Goal: Information Seeking & Learning: Learn about a topic

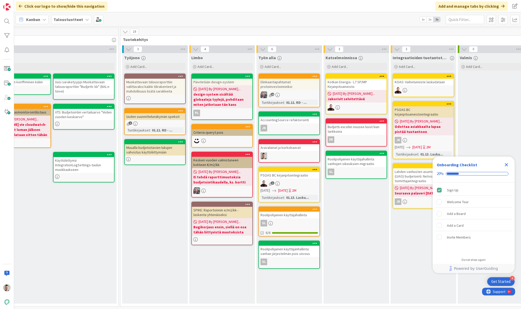
scroll to position [0, 351]
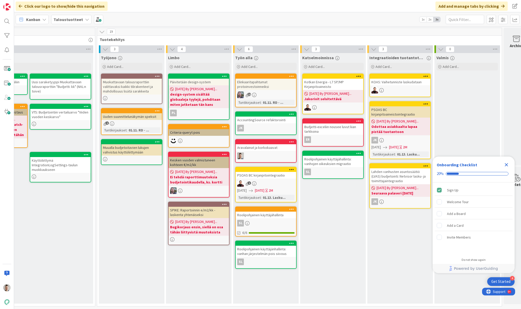
click at [506, 164] on icon "Close Checklist" at bounding box center [506, 165] width 6 height 6
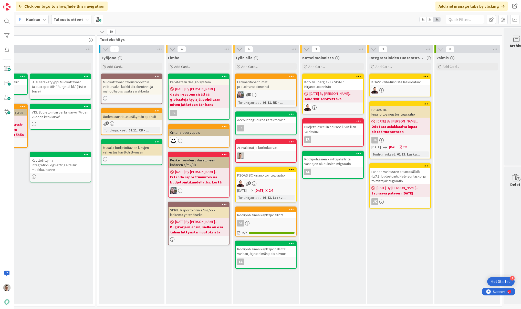
scroll to position [0, 0]
click at [263, 84] on div "Elinkaaritapahtumat protoinvestoinneiksi" at bounding box center [266, 84] width 60 height 11
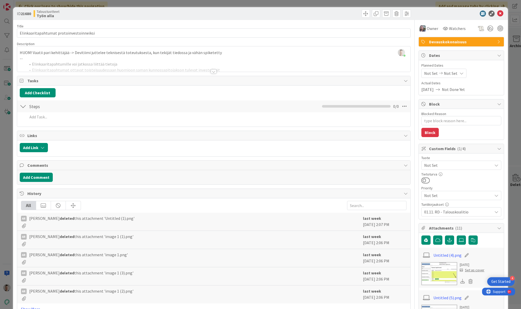
click at [446, 280] on img at bounding box center [439, 273] width 36 height 23
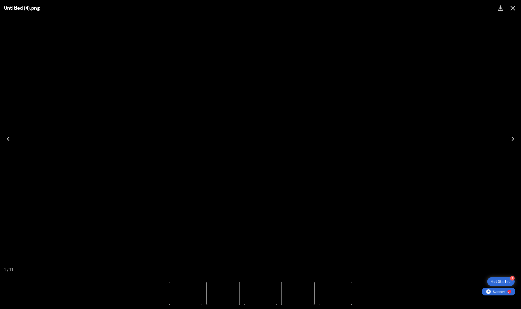
click at [517, 8] on button "Close" at bounding box center [513, 8] width 12 height 12
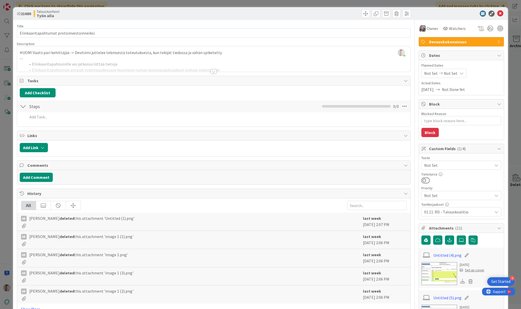
type textarea "x"
click at [497, 13] on icon at bounding box center [500, 14] width 6 height 6
